Goal: Task Accomplishment & Management: Use online tool/utility

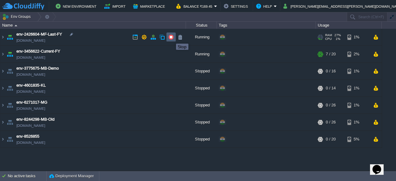
click at [171, 38] on button "button" at bounding box center [171, 37] width 6 height 6
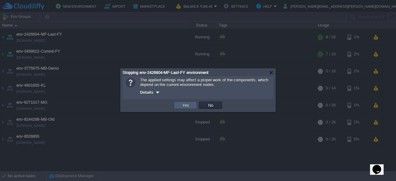
click at [185, 109] on td "Yes" at bounding box center [185, 104] width 23 height 7
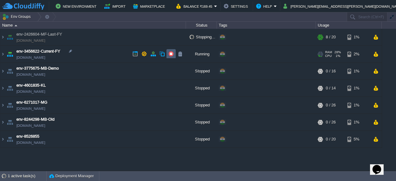
click at [171, 55] on button "button" at bounding box center [171, 54] width 6 height 6
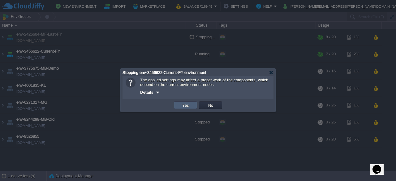
click at [177, 105] on td "Yes" at bounding box center [185, 104] width 23 height 7
